Goal: Task Accomplishment & Management: Use online tool/utility

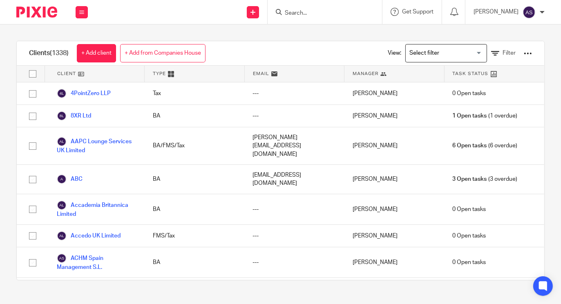
click at [303, 6] on div at bounding box center [324, 12] width 114 height 24
click at [303, 11] on input "Search" at bounding box center [320, 13] width 73 height 7
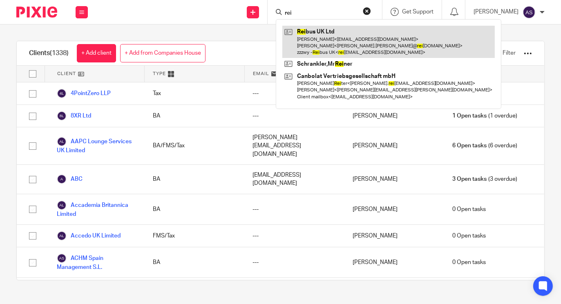
type input "rei"
click at [309, 33] on link at bounding box center [388, 42] width 212 height 32
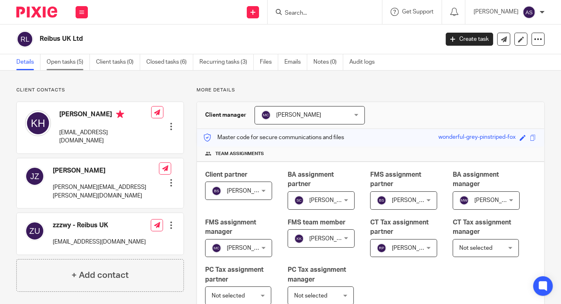
click at [63, 61] on link "Open tasks (5)" at bounding box center [68, 62] width 43 height 16
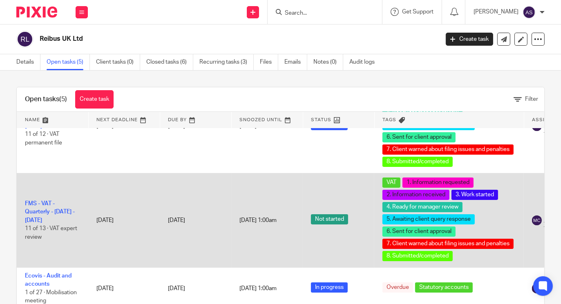
scroll to position [153, 0]
click at [39, 214] on link "FMS - VAT - Quarterly - May - July, 2025" at bounding box center [50, 212] width 50 height 22
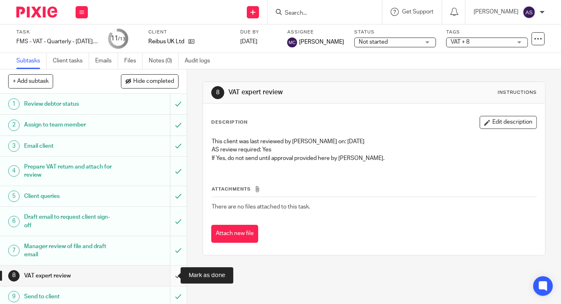
click at [169, 275] on input "submit" at bounding box center [93, 276] width 187 height 20
